Goal: Find specific page/section: Find specific page/section

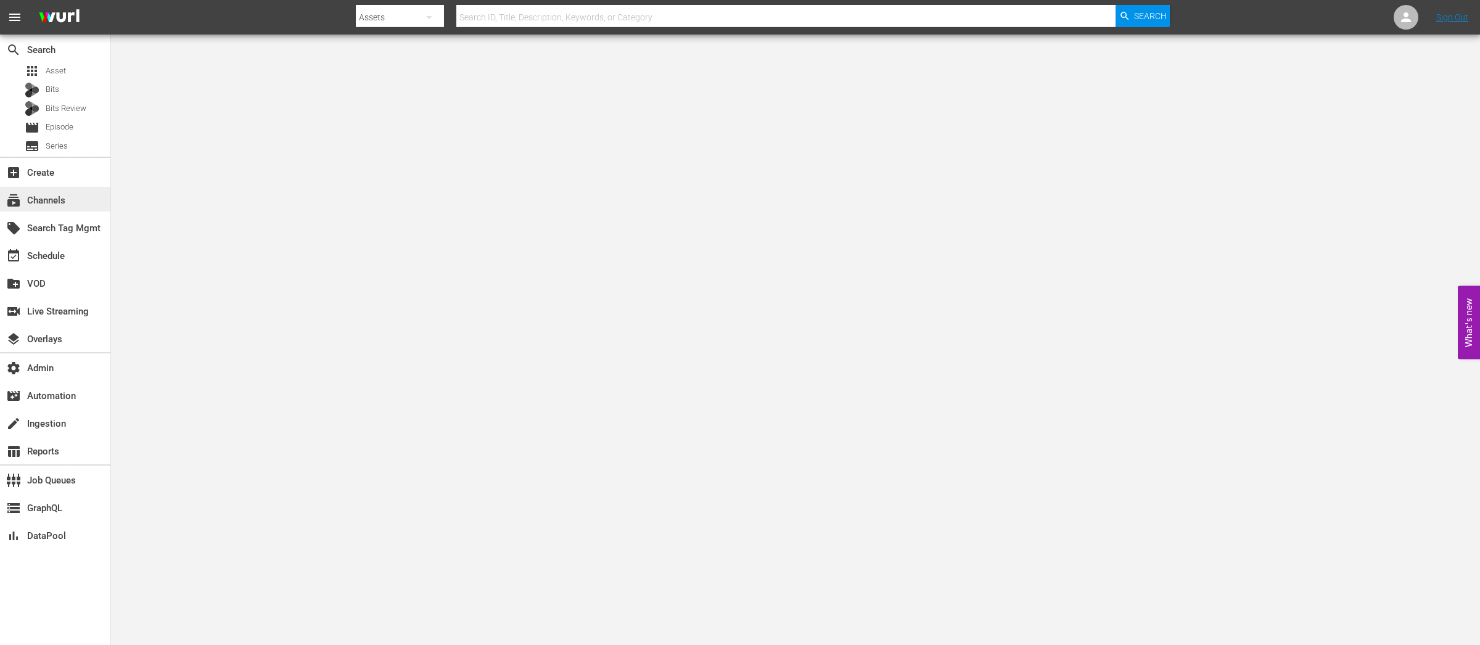
click at [67, 197] on div "subscriptions Channels" at bounding box center [34, 198] width 69 height 11
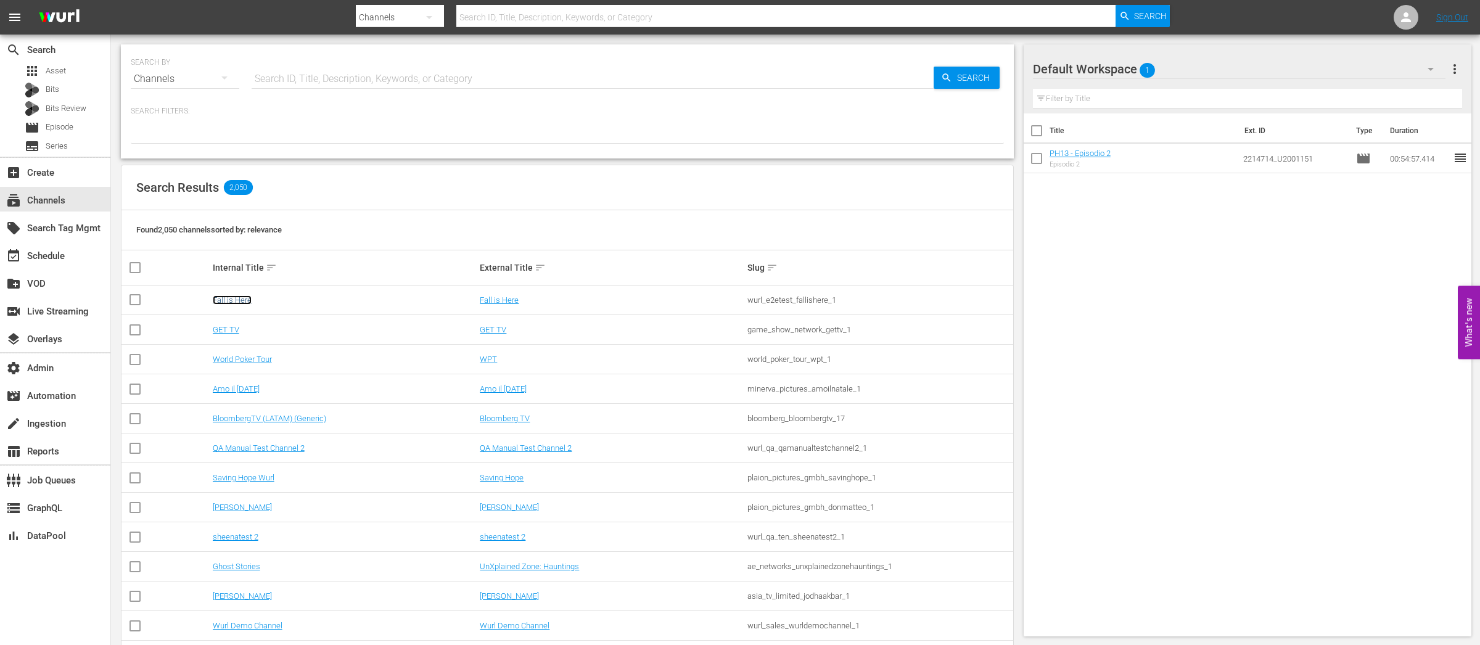
click at [239, 300] on link "Fall is Here" at bounding box center [232, 299] width 39 height 9
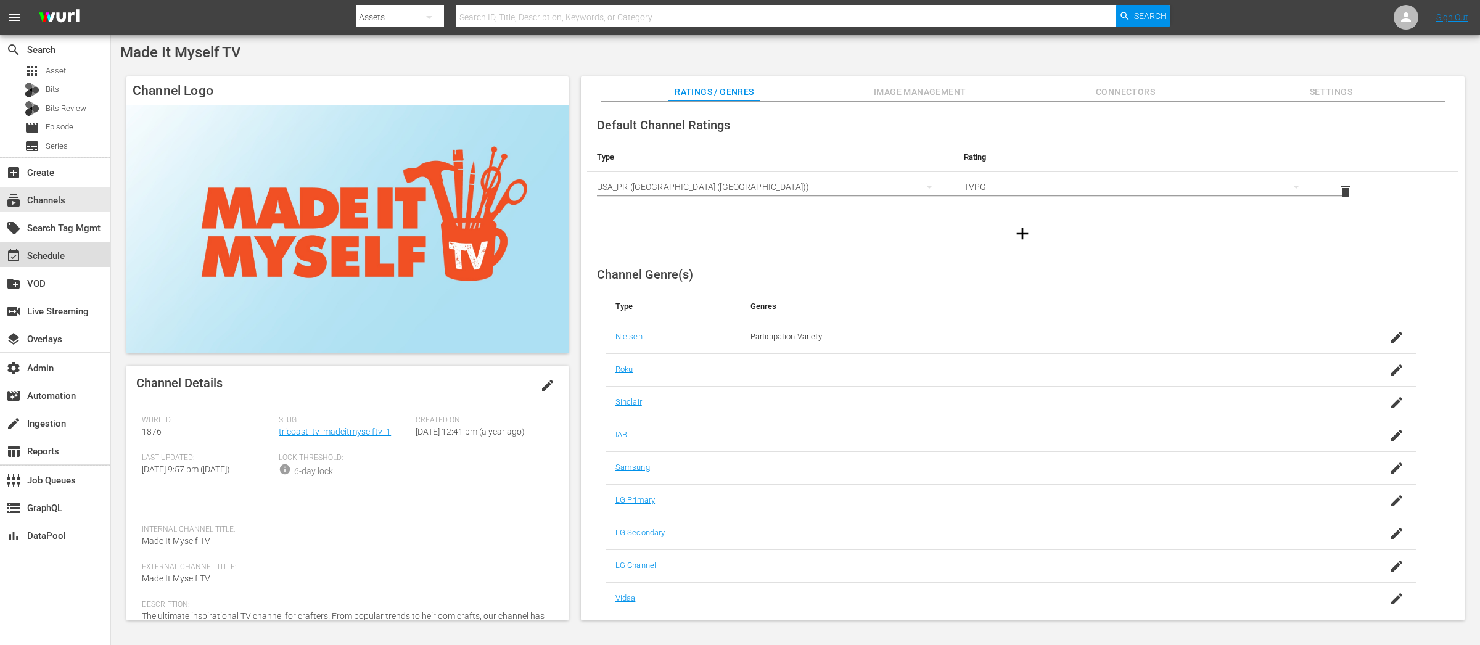
click at [58, 258] on div "event_available Schedule" at bounding box center [34, 254] width 69 height 11
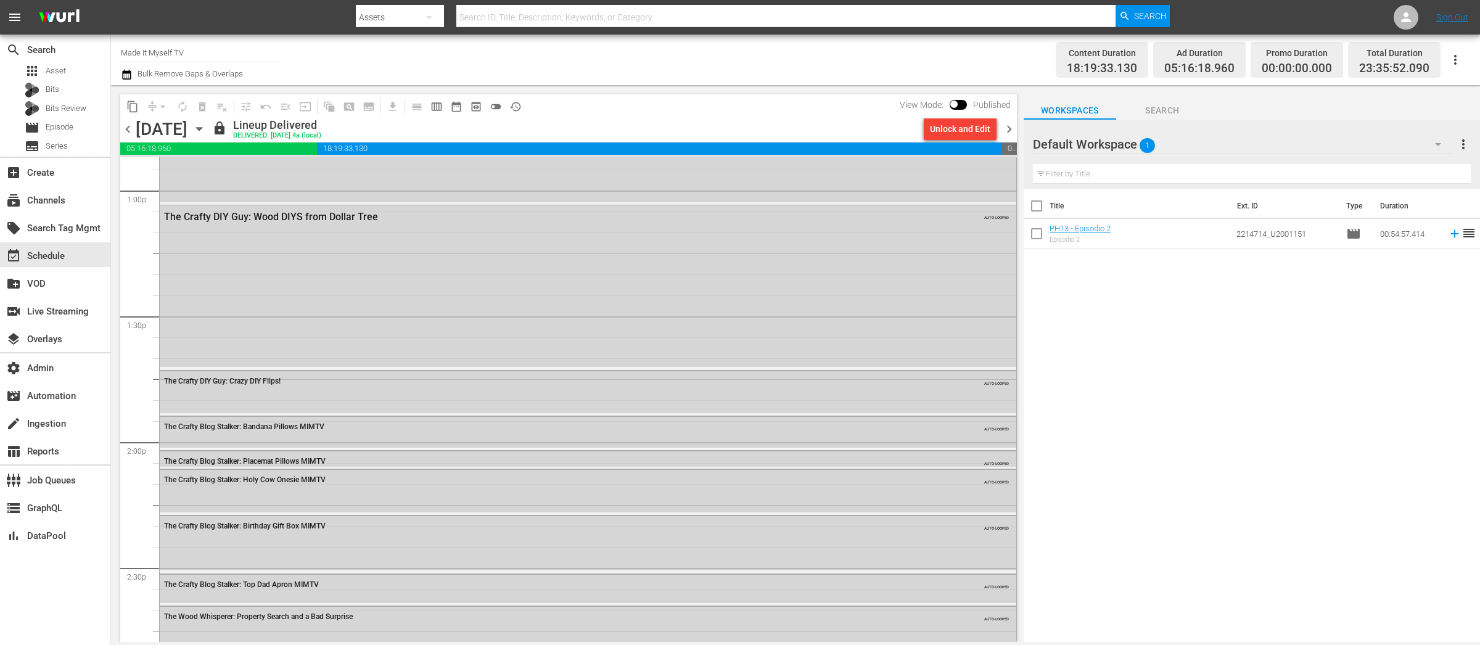
scroll to position [3293, 0]
